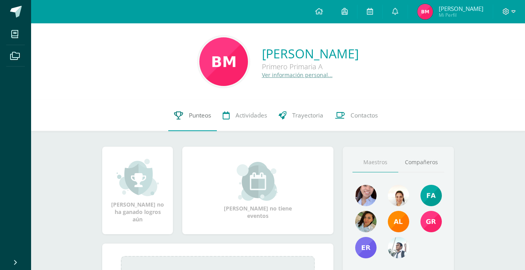
click at [187, 118] on link "Punteos" at bounding box center [192, 115] width 49 height 31
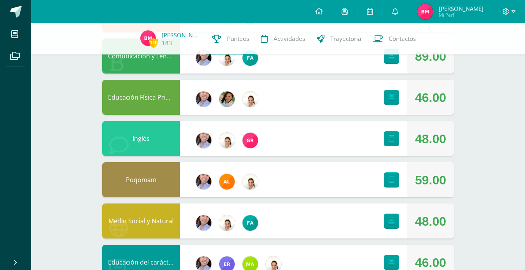
scroll to position [213, 0]
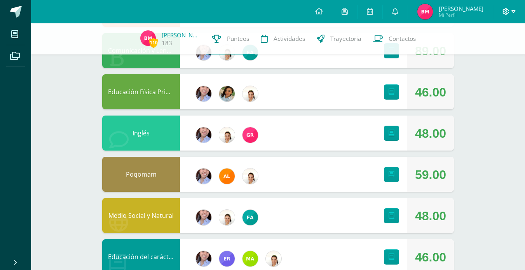
click at [513, 11] on icon at bounding box center [513, 11] width 4 height 7
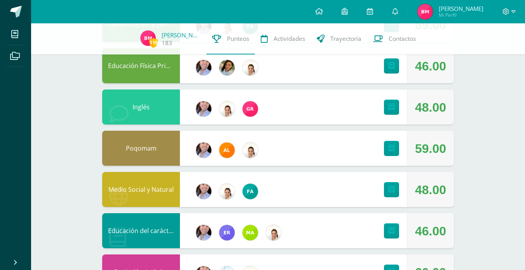
scroll to position [274, 0]
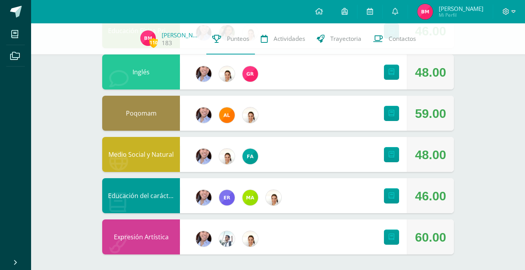
click at [515, 10] on div at bounding box center [509, 11] width 32 height 23
click at [513, 11] on icon at bounding box center [513, 11] width 4 height 7
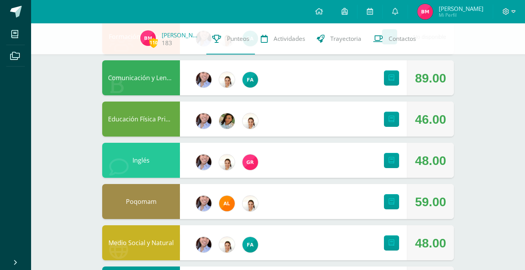
scroll to position [165, 0]
